Goal: Task Accomplishment & Management: Manage account settings

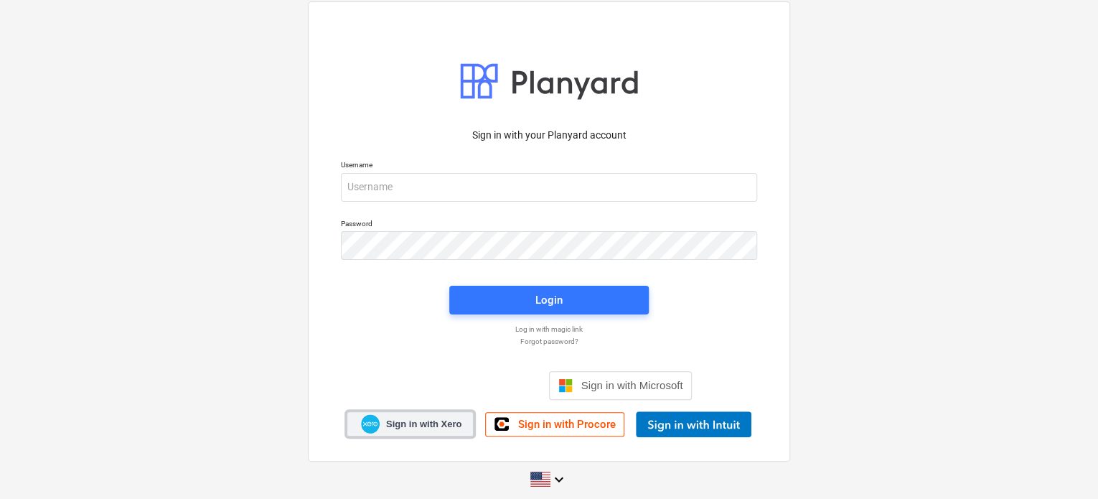
click at [411, 419] on span "Sign in with Xero" at bounding box center [423, 424] width 75 height 13
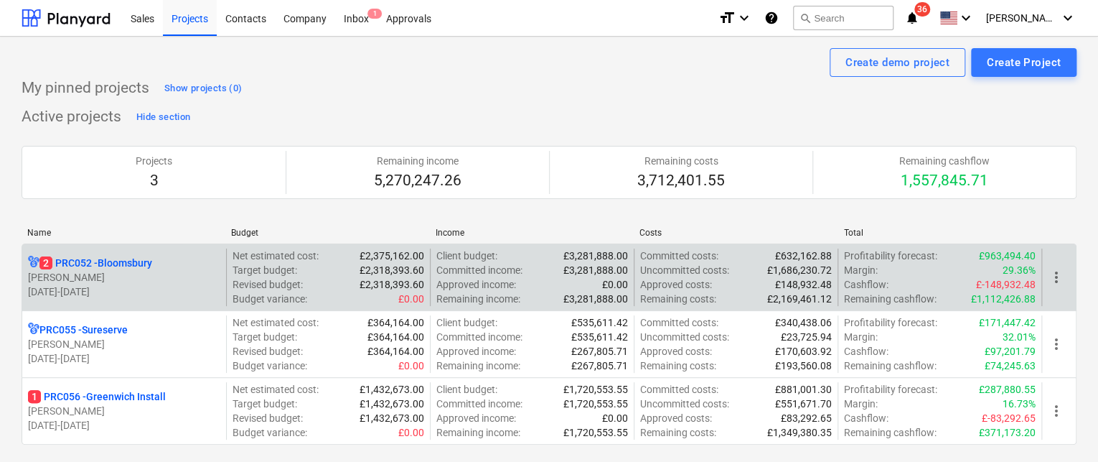
click at [135, 265] on p "2 PRC052 - Bloomsbury" at bounding box center [95, 263] width 113 height 14
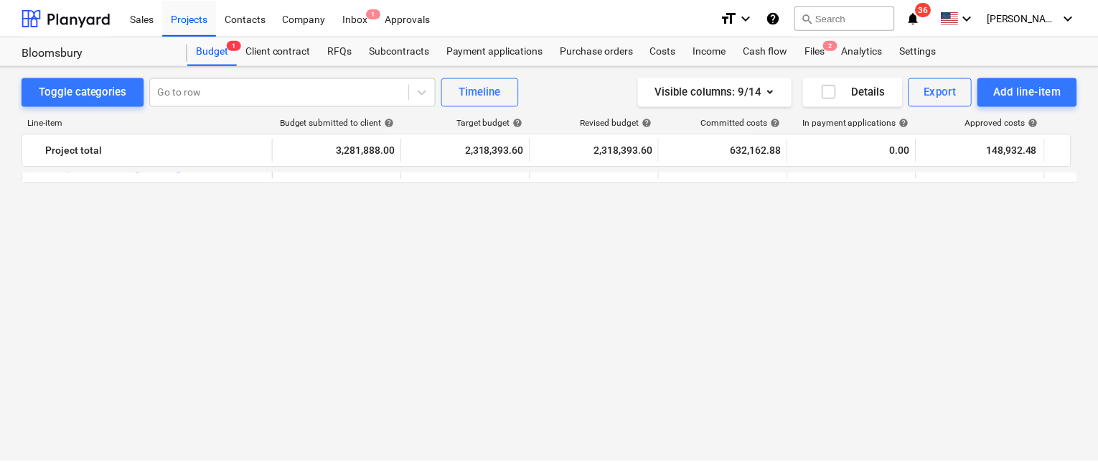
scroll to position [1092, 0]
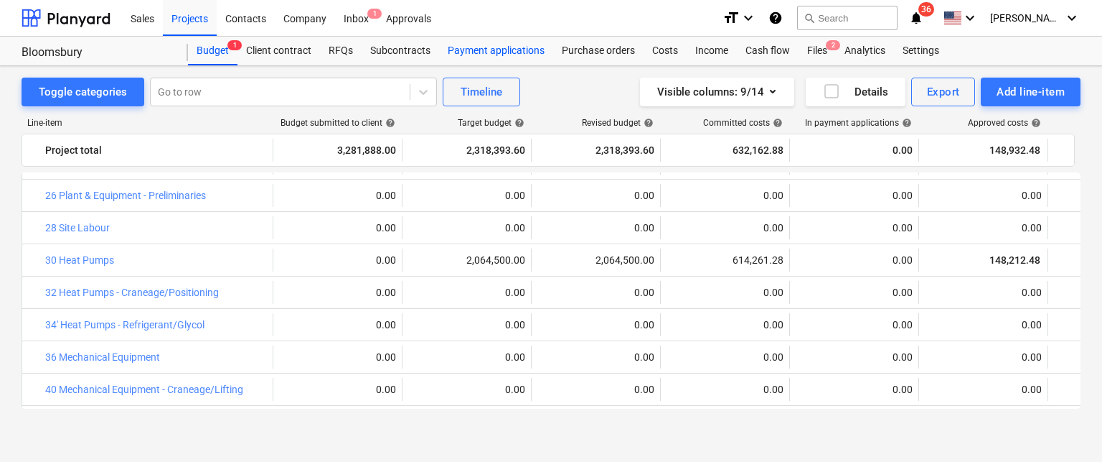
click at [508, 55] on div "Payment applications" at bounding box center [496, 51] width 114 height 29
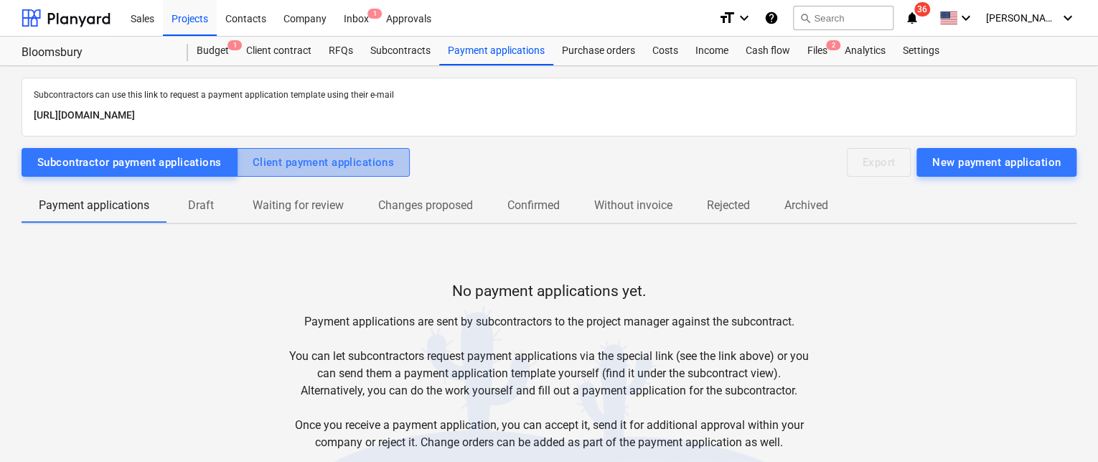
click at [350, 157] on div "Client payment applications" at bounding box center [324, 162] width 142 height 19
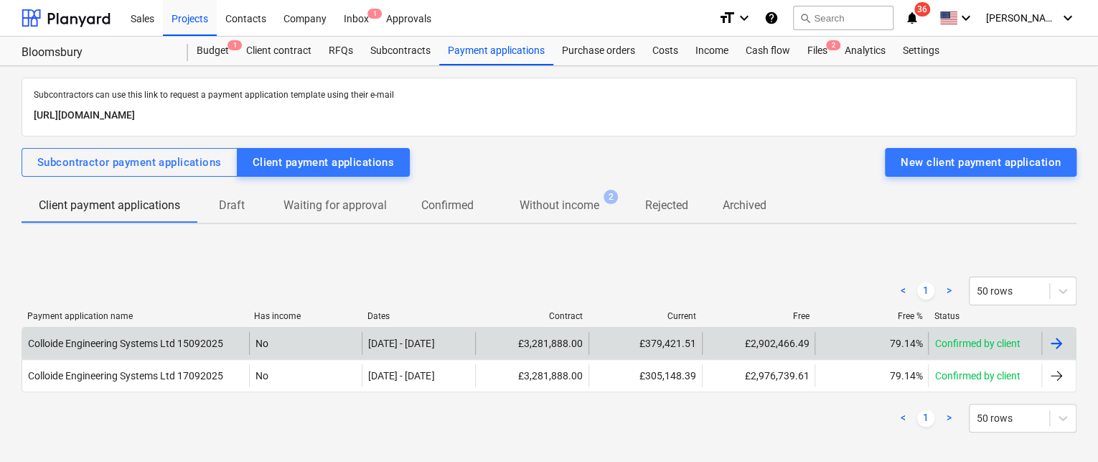
click at [672, 350] on div "£379,421.51" at bounding box center [645, 343] width 113 height 23
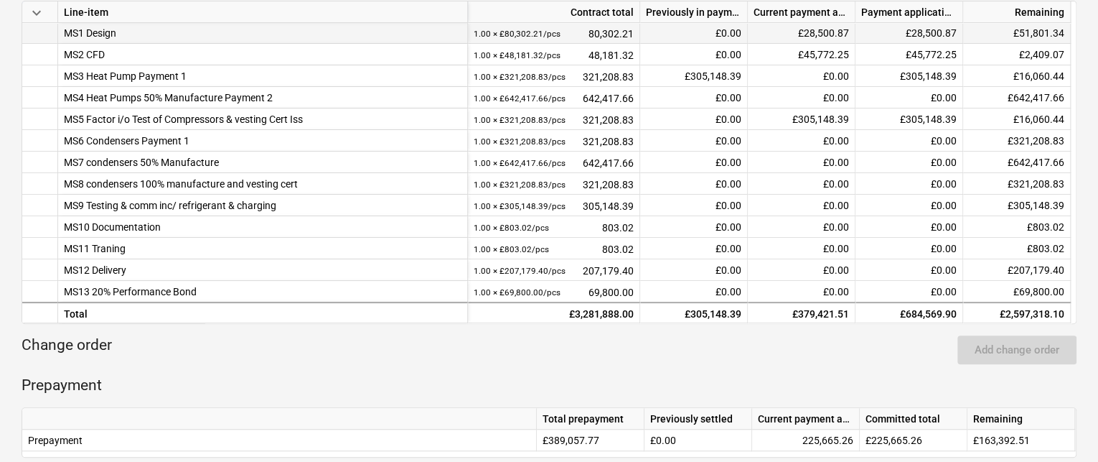
scroll to position [431, 0]
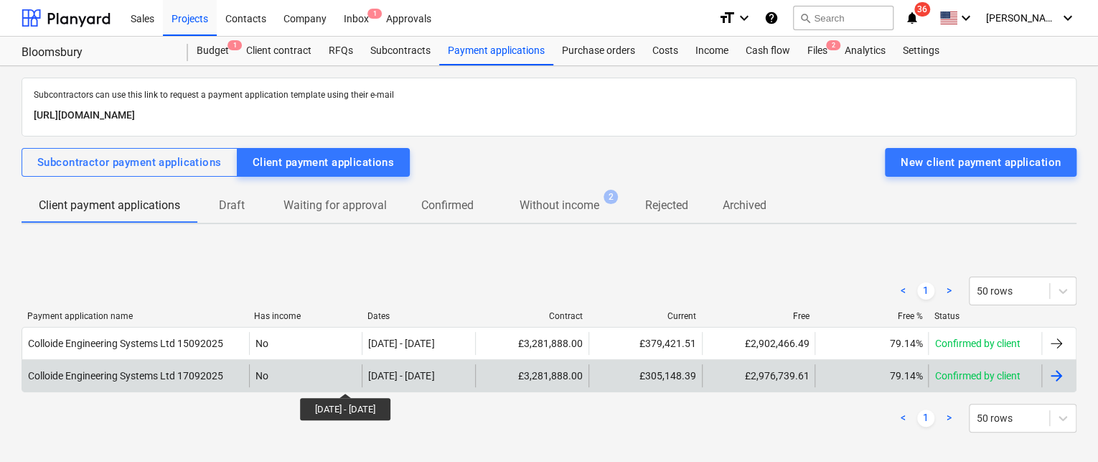
click at [371, 380] on div "01 Aug 2025 - 02 Aug 2025" at bounding box center [401, 375] width 66 height 11
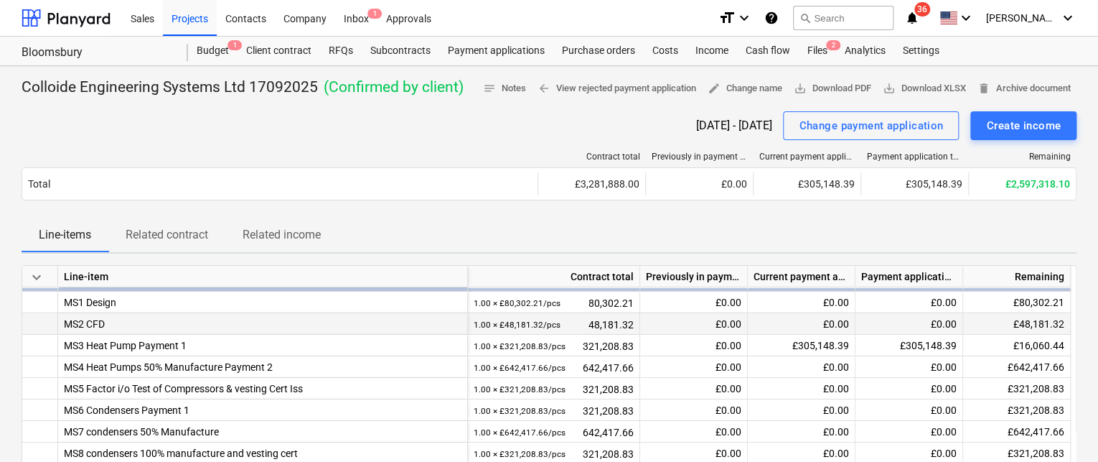
scroll to position [22, 0]
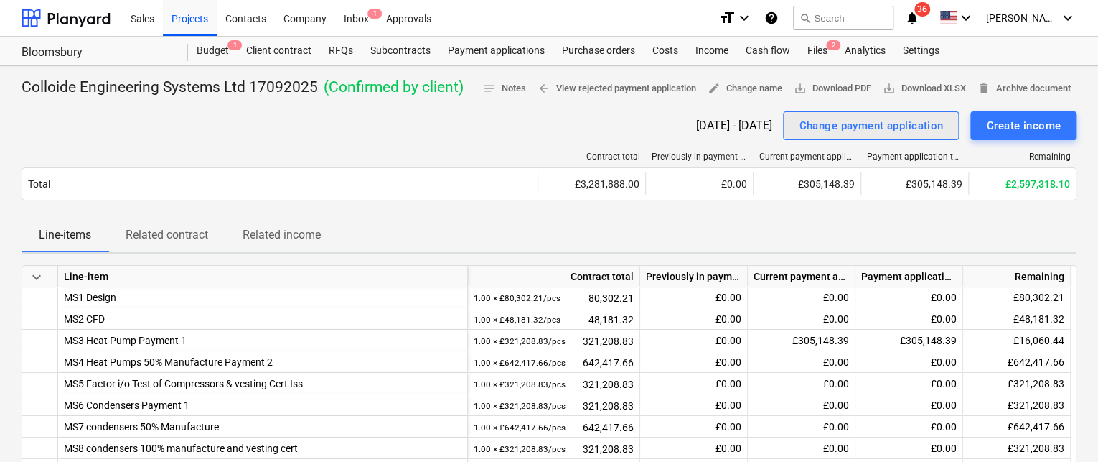
click at [872, 123] on div "Change payment application" at bounding box center [871, 125] width 144 height 19
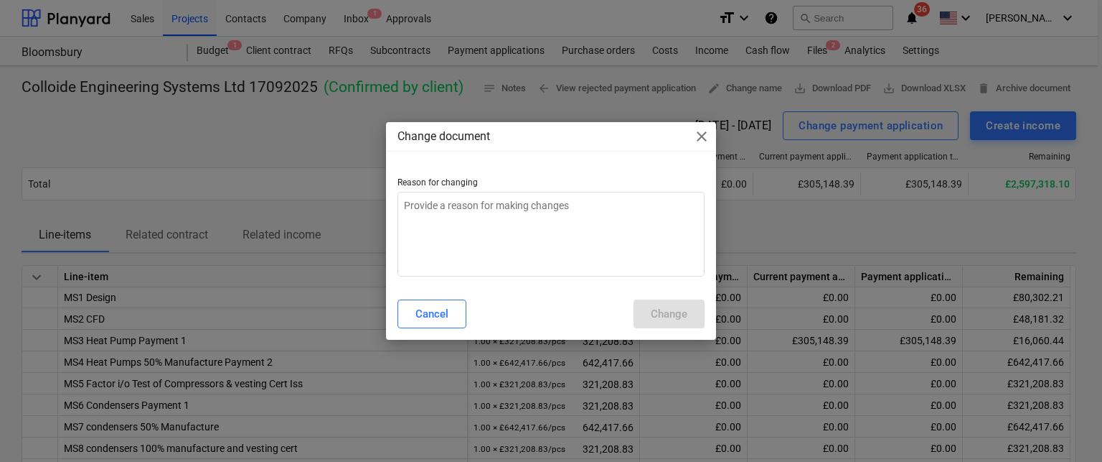
type textarea "x"
click at [441, 215] on textarea at bounding box center [552, 234] width 308 height 85
type textarea "t"
type textarea "x"
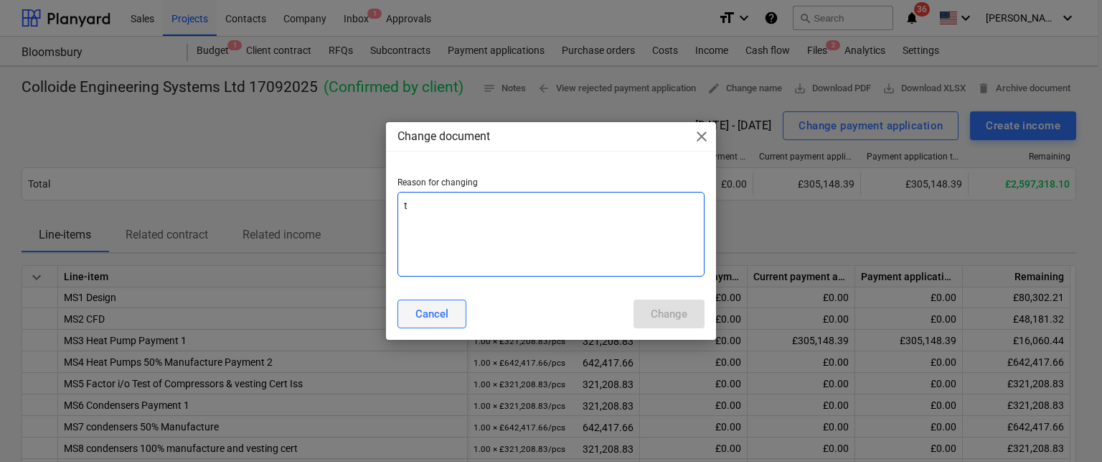
type textarea "te"
type textarea "x"
type textarea "tes"
type textarea "x"
type textarea "test"
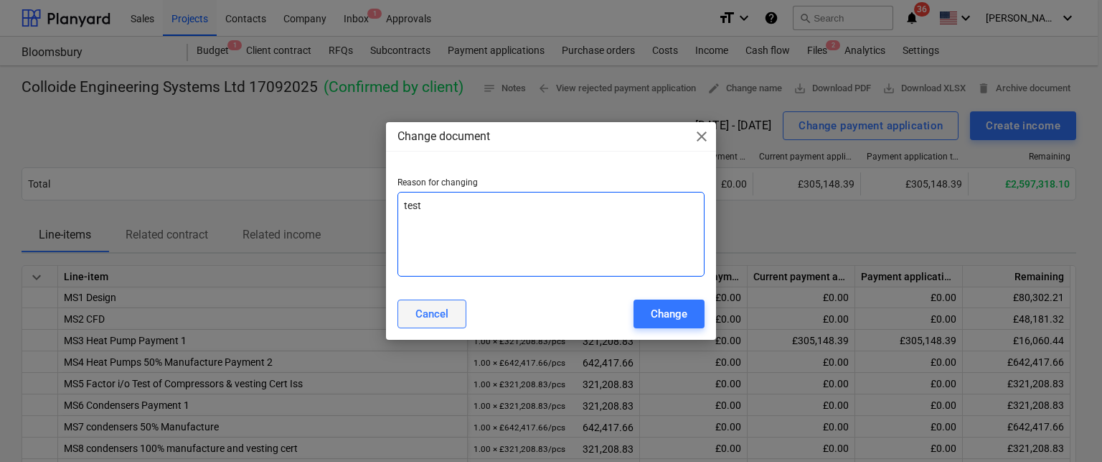
type textarea "x"
type textarea "test"
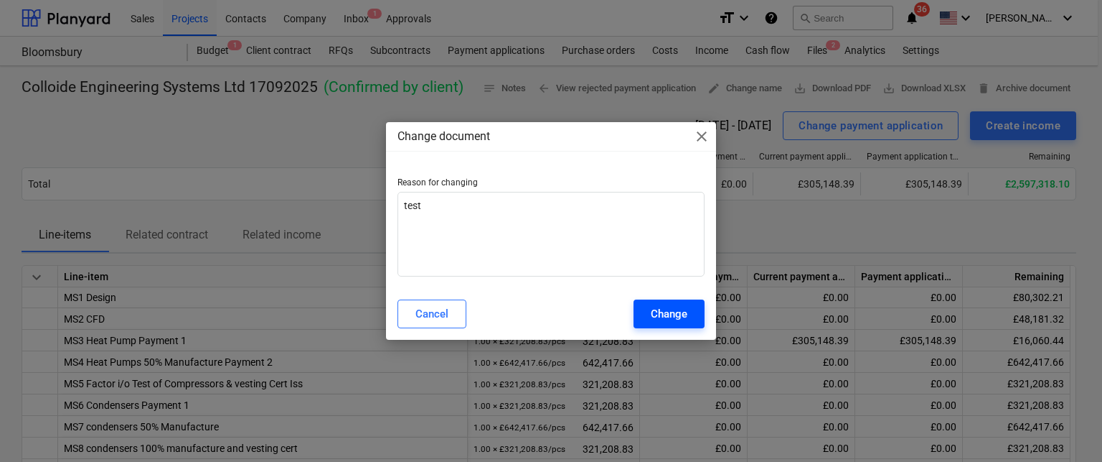
click at [678, 301] on button "Change" at bounding box center [669, 313] width 71 height 29
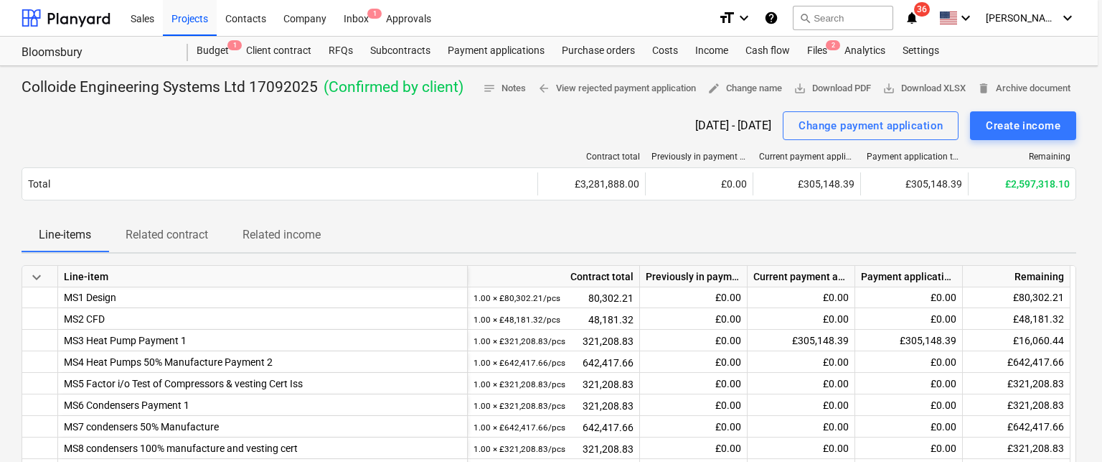
type textarea "x"
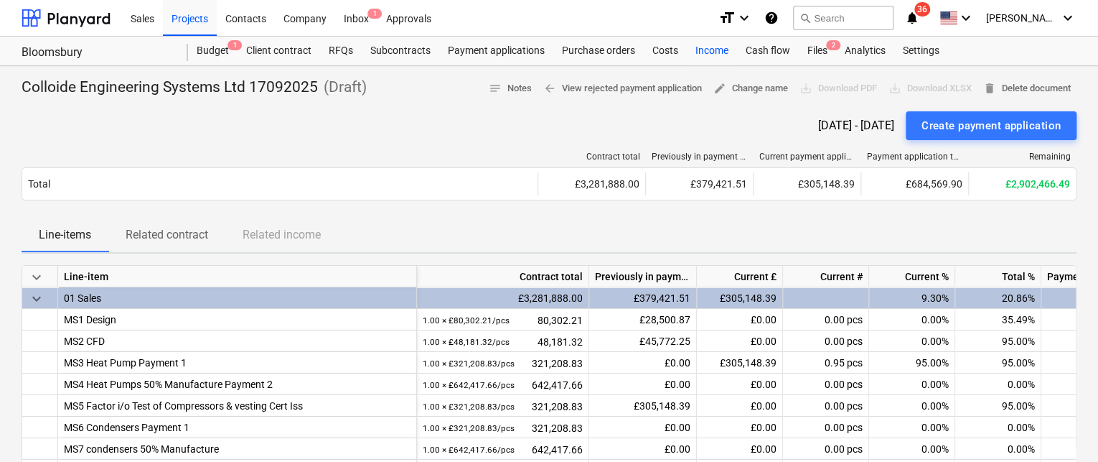
click at [702, 54] on div "Income" at bounding box center [712, 51] width 50 height 29
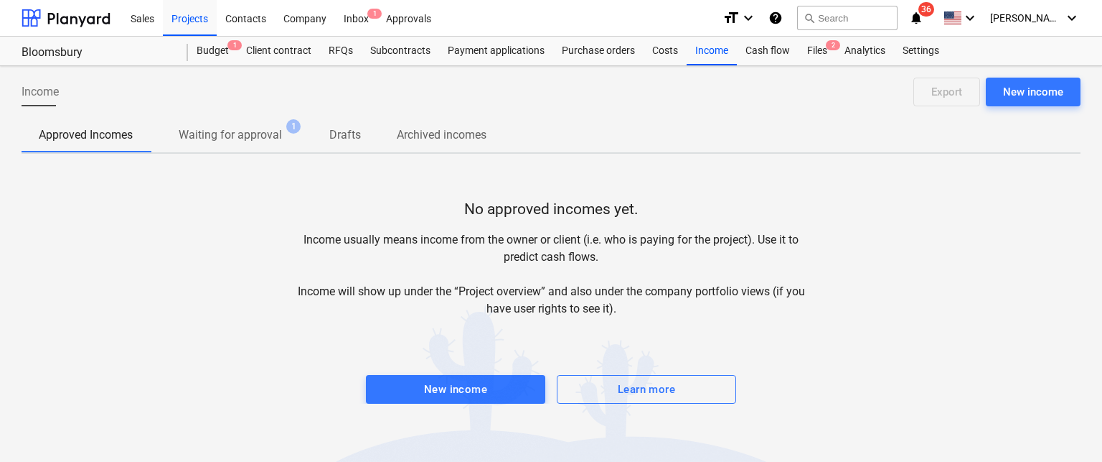
click at [207, 138] on p "Waiting for approval" at bounding box center [230, 134] width 103 height 17
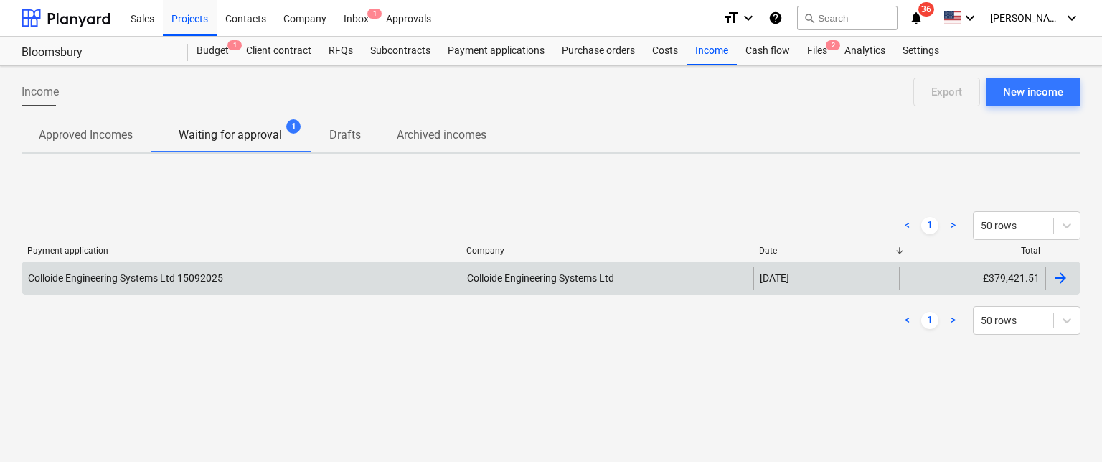
click at [492, 276] on div "Colloide Engineering Systems Ltd" at bounding box center [607, 277] width 292 height 23
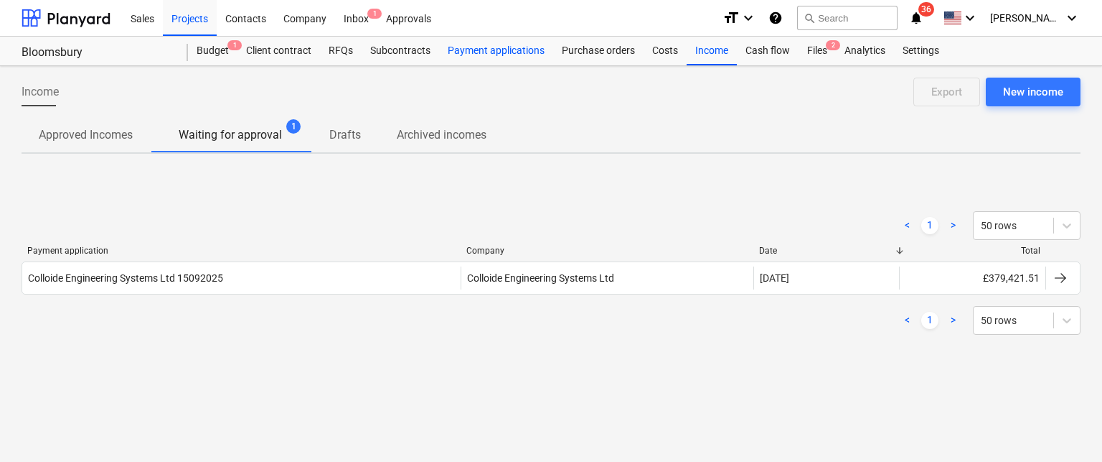
click at [469, 60] on div "Payment applications" at bounding box center [496, 51] width 114 height 29
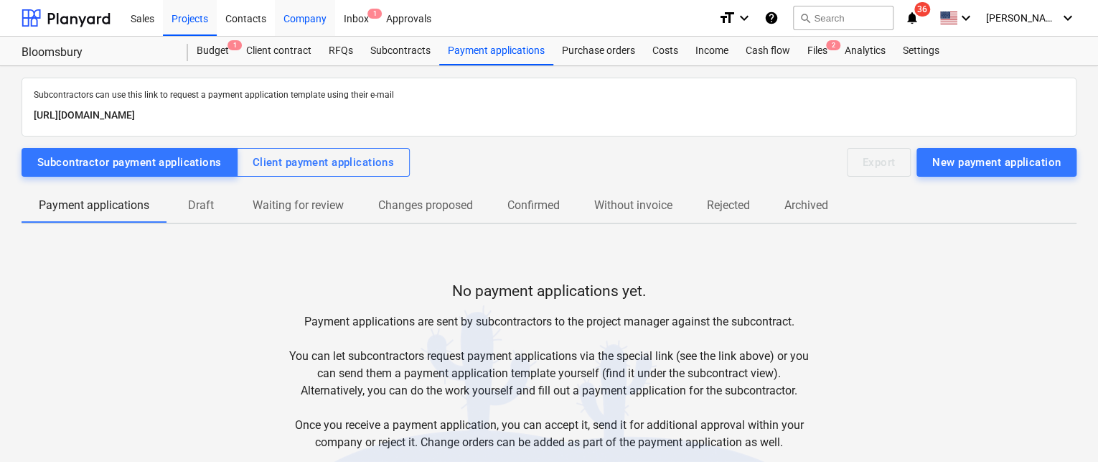
click at [293, 17] on div "Company" at bounding box center [305, 17] width 60 height 37
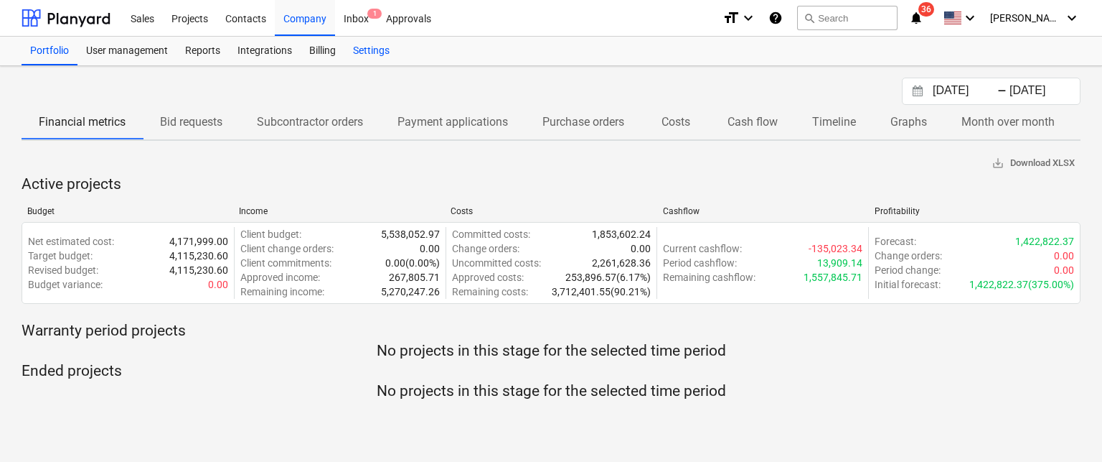
click at [370, 54] on div "Settings" at bounding box center [372, 51] width 54 height 29
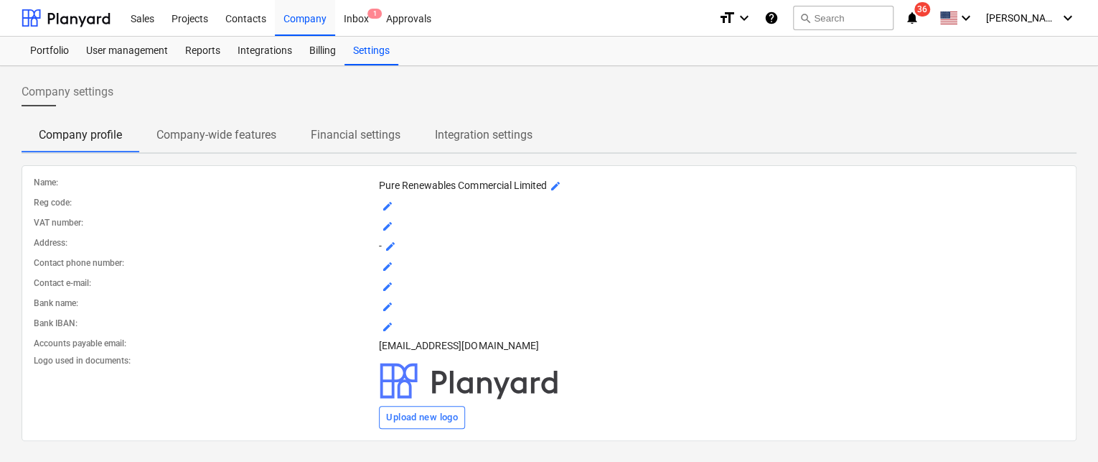
scroll to position [1, 0]
click at [497, 140] on p "Integration settings" at bounding box center [484, 134] width 98 height 17
